Goal: Communication & Community: Ask a question

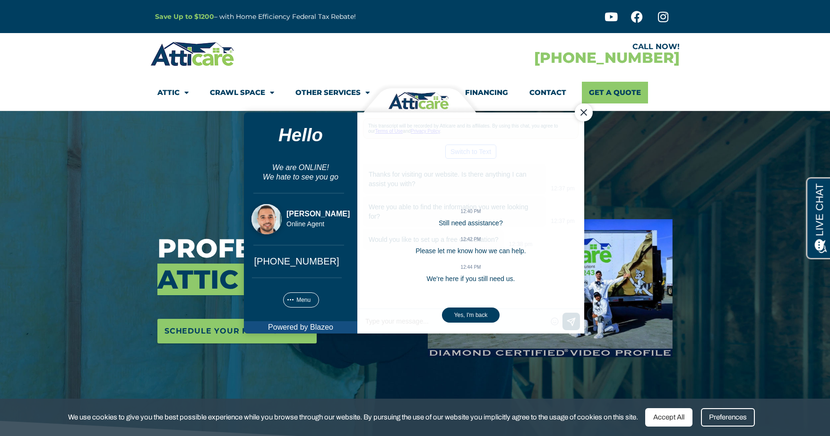
click at [588, 114] on div "Close Chat" at bounding box center [584, 112] width 18 height 18
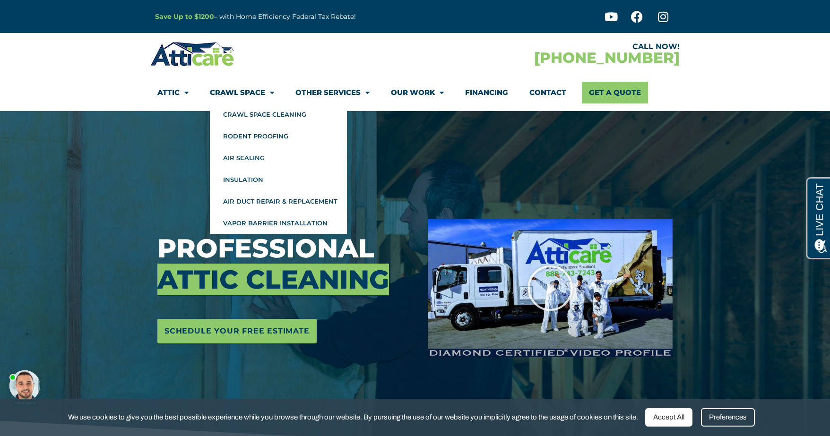
click at [229, 90] on link "Crawl Space" at bounding box center [242, 93] width 64 height 22
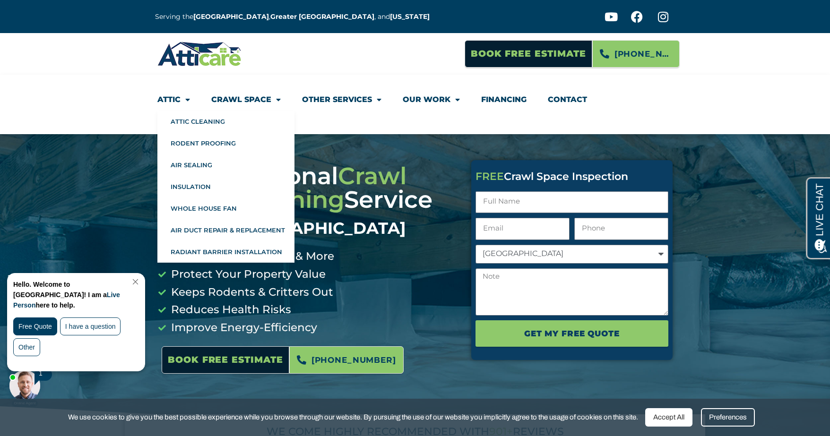
click at [178, 100] on link "Attic" at bounding box center [173, 100] width 33 height 22
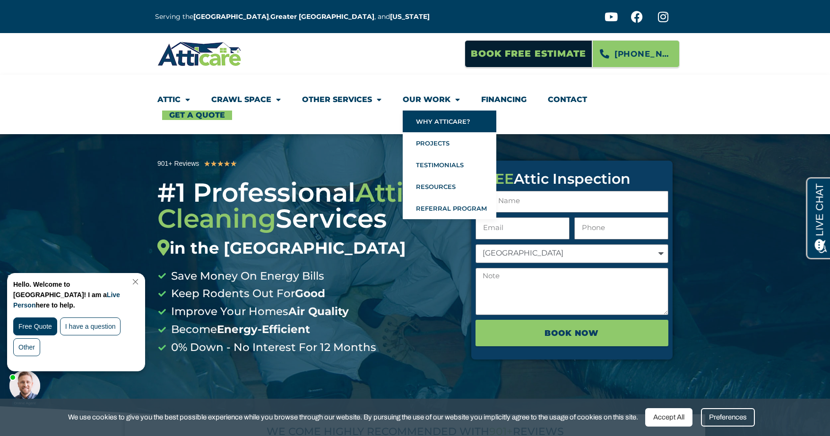
click at [436, 124] on link "Why Atticare?" at bounding box center [450, 122] width 94 height 22
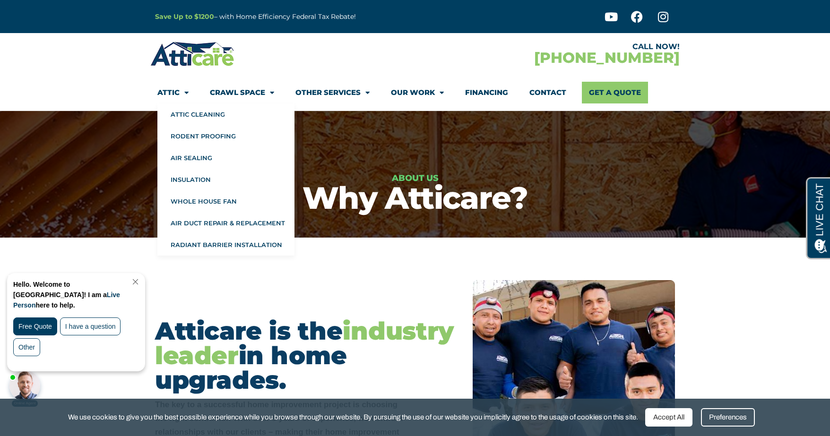
click at [175, 92] on link "Attic" at bounding box center [172, 93] width 31 height 22
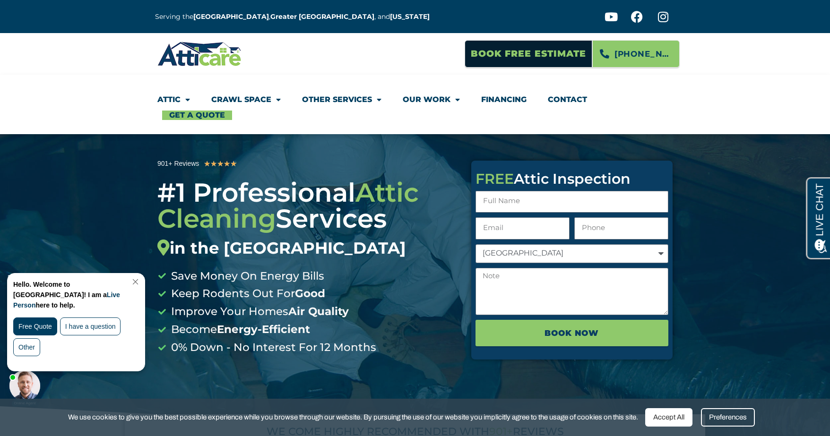
click at [141, 280] on link "Close Chat" at bounding box center [134, 281] width 13 height 7
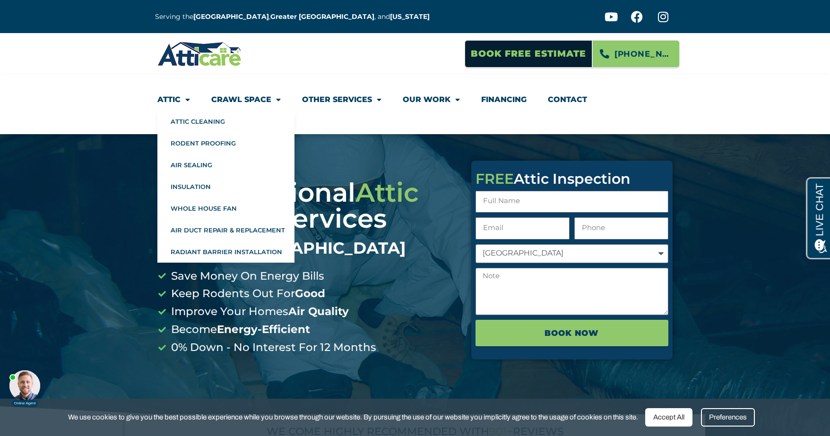
click at [187, 100] on span "Menu" at bounding box center [185, 99] width 9 height 17
click at [186, 117] on link "Attic Cleaning" at bounding box center [225, 122] width 137 height 22
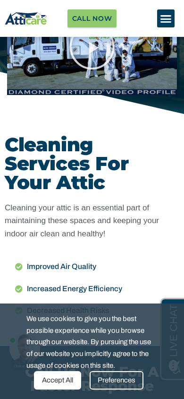
scroll to position [267, 0]
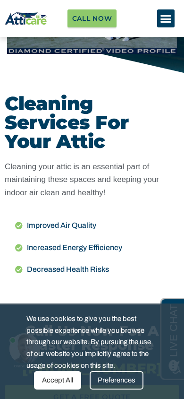
click at [60, 383] on div "Accept All" at bounding box center [57, 380] width 47 height 18
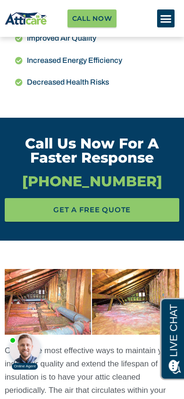
scroll to position [0, 0]
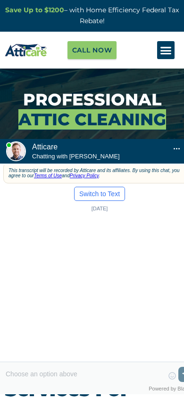
scroll to position [0, 0]
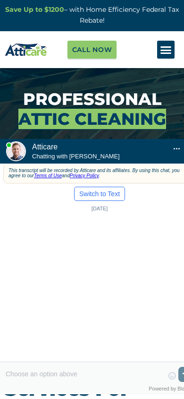
click at [97, 201] on button "Switch to Text" at bounding box center [99, 194] width 51 height 14
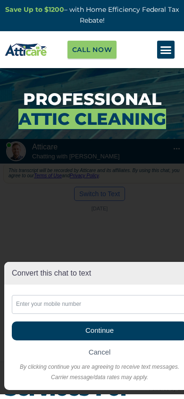
click at [97, 206] on div "Convert this chat to text Invalid phone number You have already been contacted …" at bounding box center [99, 266] width 199 height 255
